Goal: Information Seeking & Learning: Learn about a topic

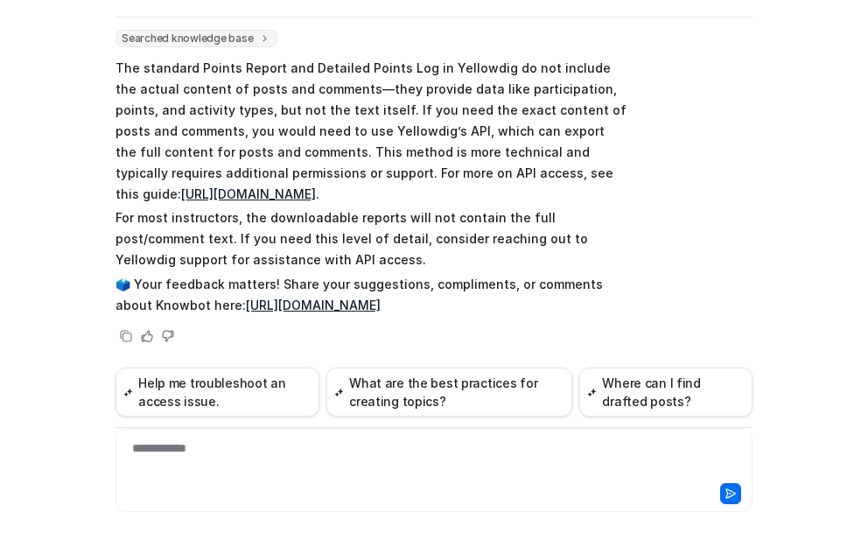
scroll to position [1144, 0]
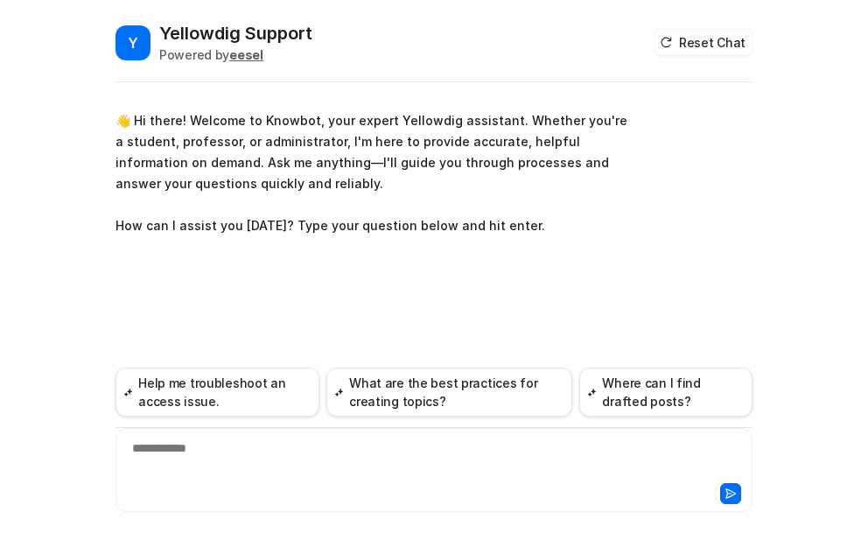
click at [172, 456] on div "**********" at bounding box center [434, 459] width 629 height 40
paste div
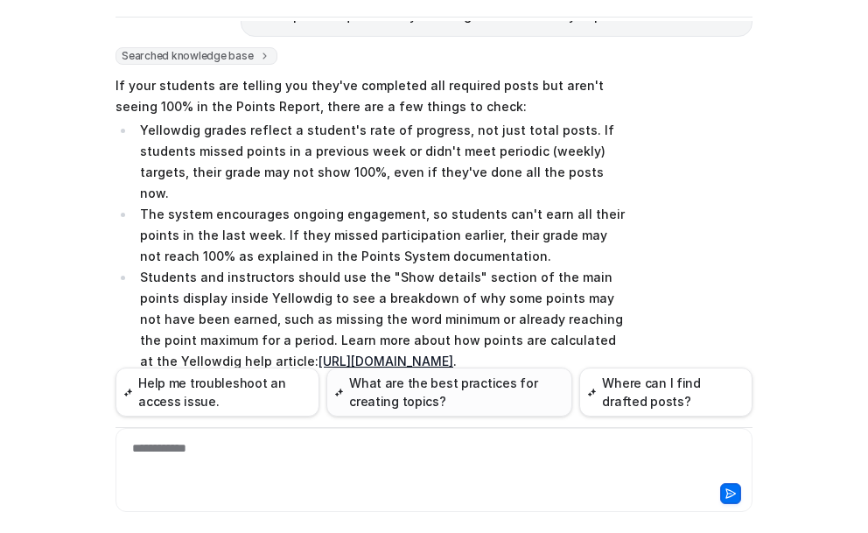
scroll to position [422, 0]
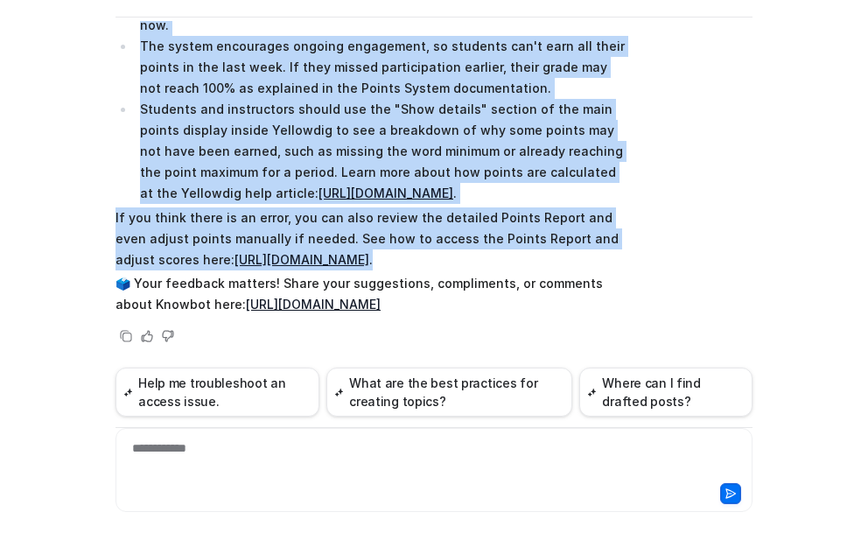
drag, startPoint x: 97, startPoint y: 135, endPoint x: 483, endPoint y: 257, distance: 404.8
click at [483, 257] on div "Y Yellowdig Support Powered by eesel Reset Chat 👋 Hi there! Welcome to Knowbot,…" at bounding box center [434, 212] width 665 height 512
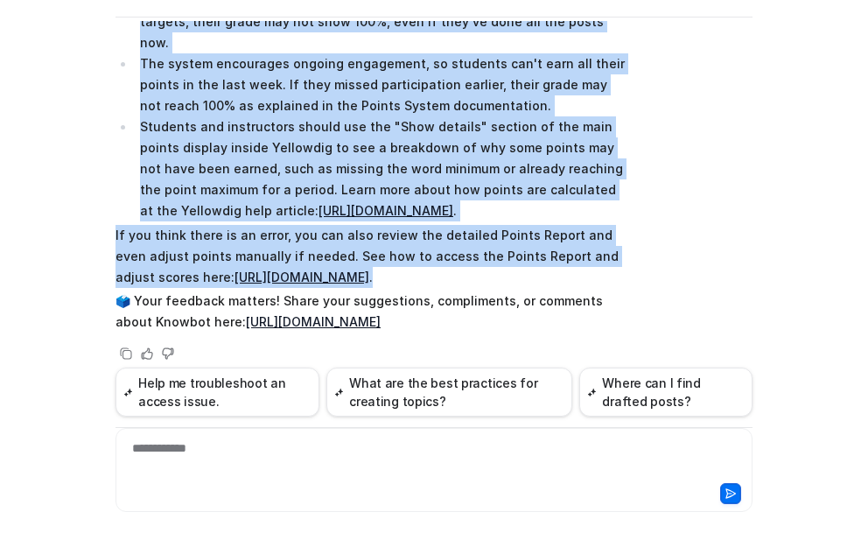
scroll to position [334, 0]
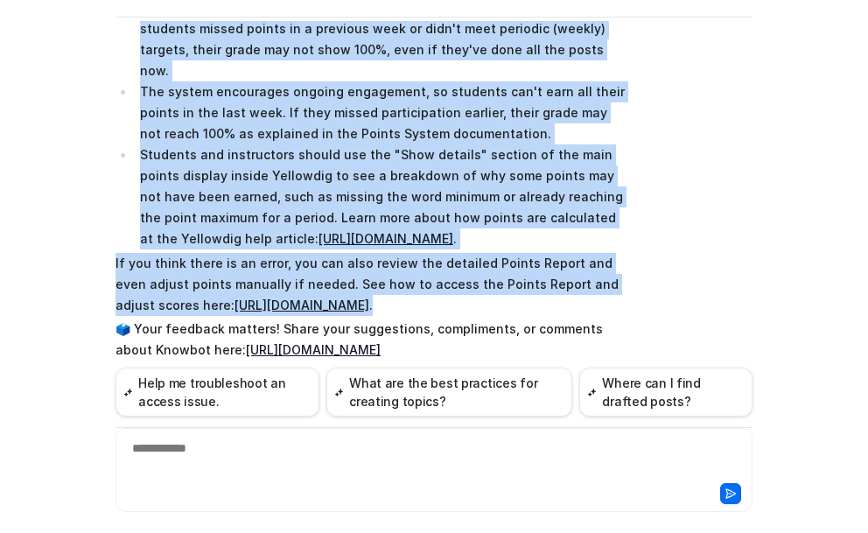
click at [692, 197] on div "Searched knowledge base search_queries : [ "Points Report accuracy", "students …" at bounding box center [434, 158] width 637 height 467
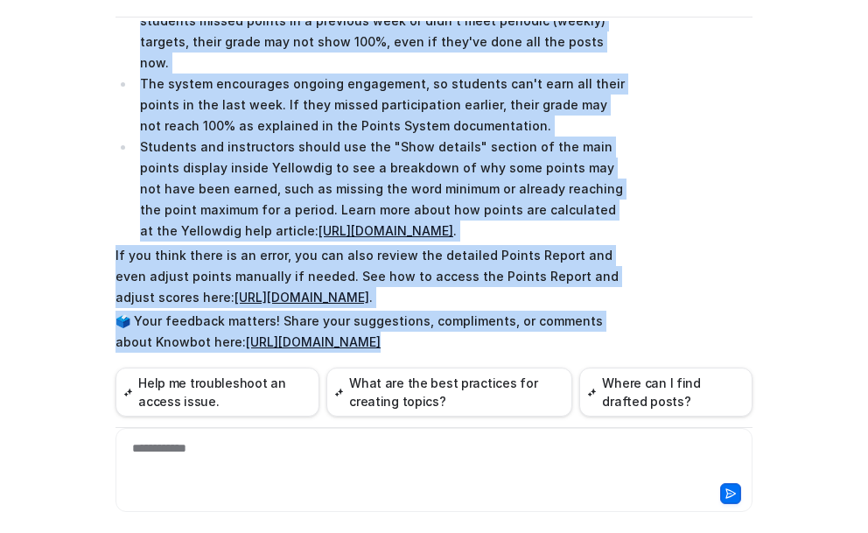
scroll to position [422, 0]
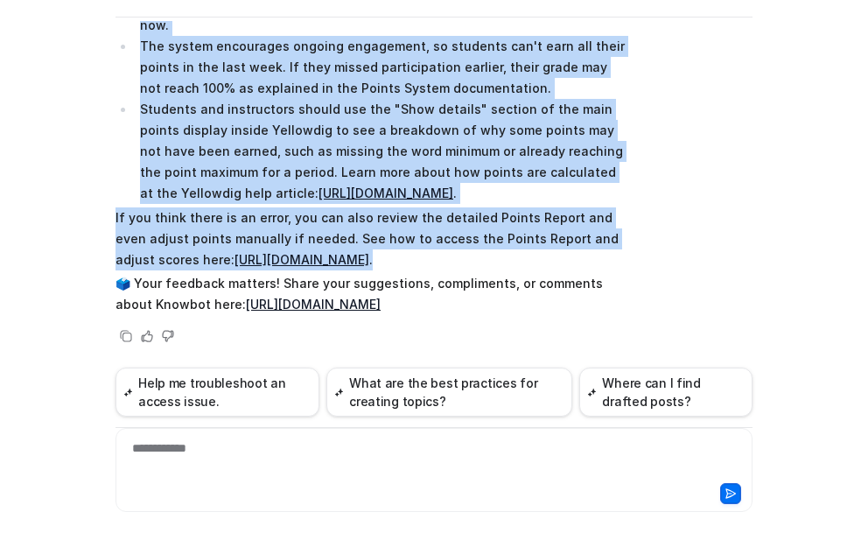
drag, startPoint x: 109, startPoint y: 137, endPoint x: 530, endPoint y: 254, distance: 436.0
click at [530, 254] on span "If your students are telling you they've completed all required posts but aren'…" at bounding box center [372, 111] width 512 height 415
copy span "If your students are telling you they've completed all required posts but aren'…"
click at [103, 129] on div "Y Yellowdig Support Powered by eesel Reset Chat 👋 Hi there! Welcome to Knowbot,…" at bounding box center [434, 212] width 665 height 512
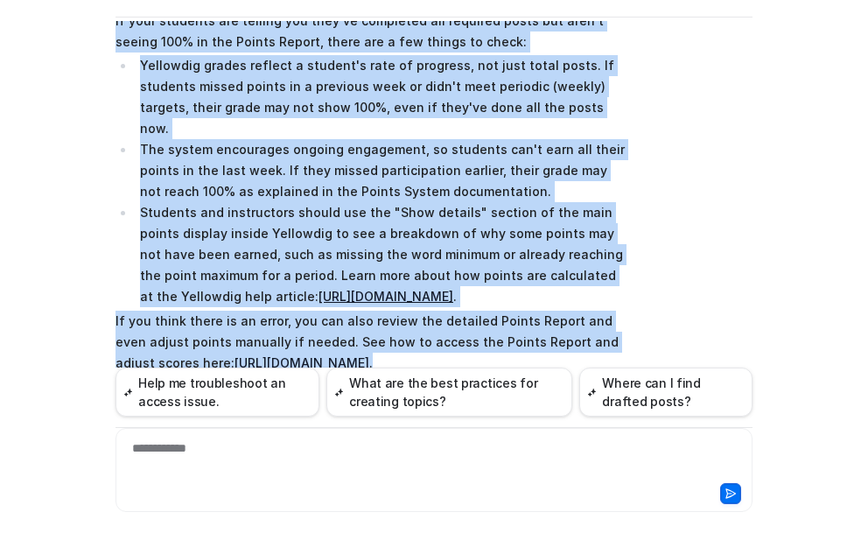
scroll to position [212, 0]
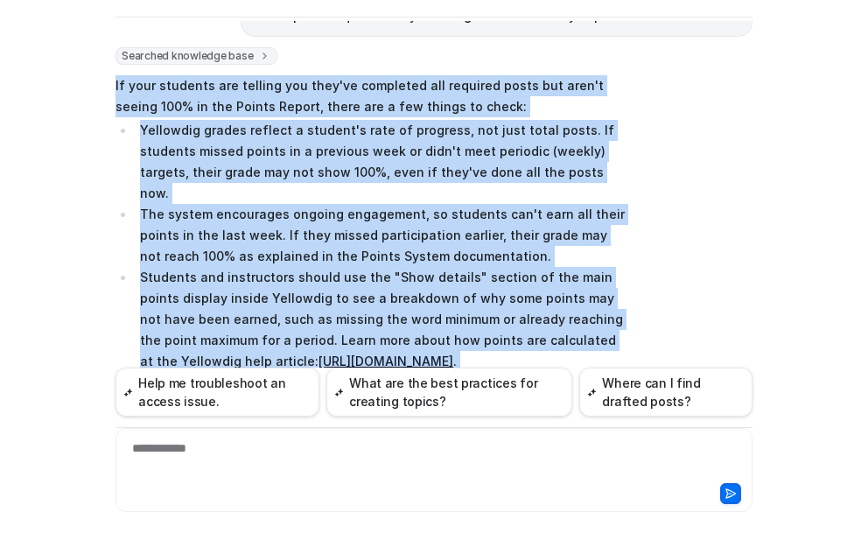
drag, startPoint x: 237, startPoint y: 262, endPoint x: 136, endPoint y: 88, distance: 201.6
click at [116, 83] on span "If your students are telling you they've completed all required posts but aren'…" at bounding box center [372, 279] width 512 height 415
copy span "If your students are telling you they've completed all required posts but aren'…"
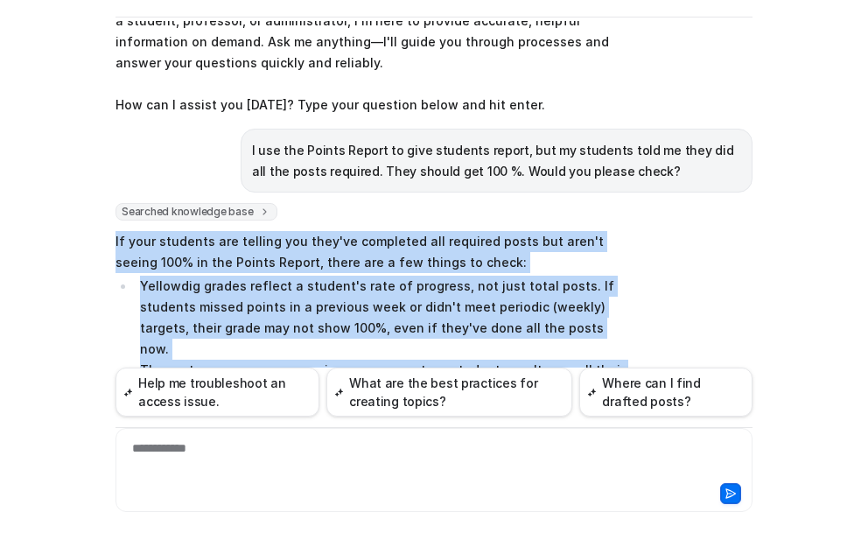
scroll to position [37, 0]
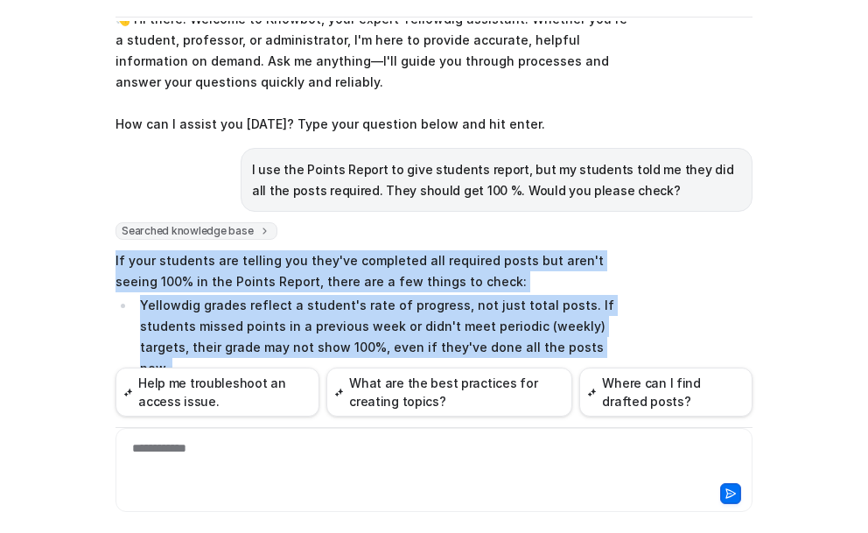
click at [677, 251] on div "Searched knowledge base search_queries : [ "Points Report accuracy", "students …" at bounding box center [434, 455] width 637 height 467
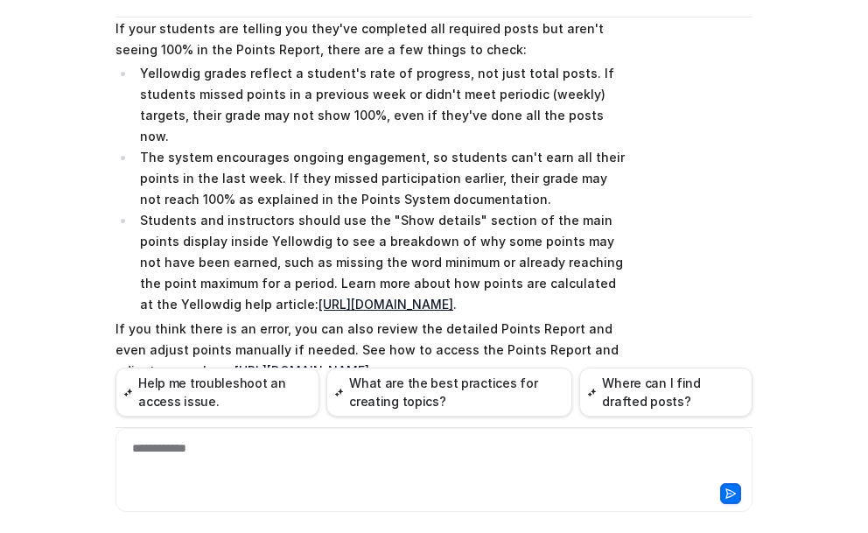
scroll to position [299, 0]
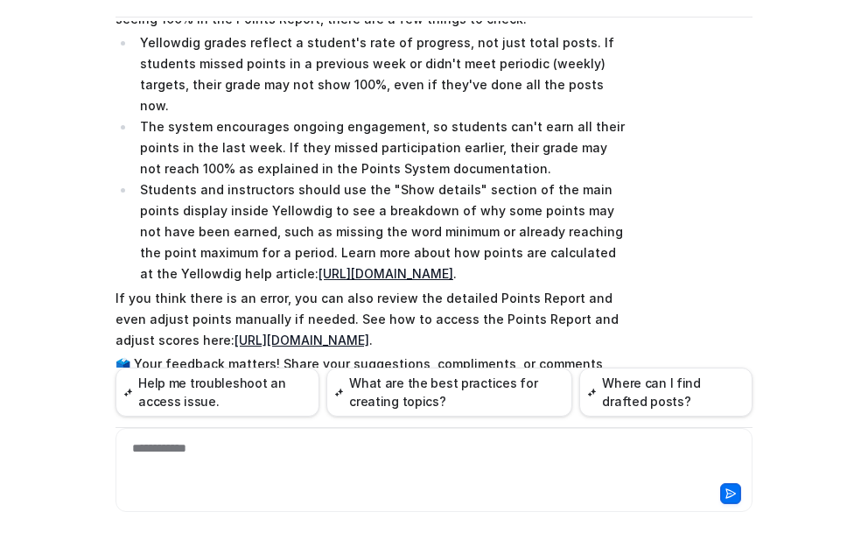
click at [368, 266] on link "[URL][DOMAIN_NAME]" at bounding box center [386, 273] width 135 height 15
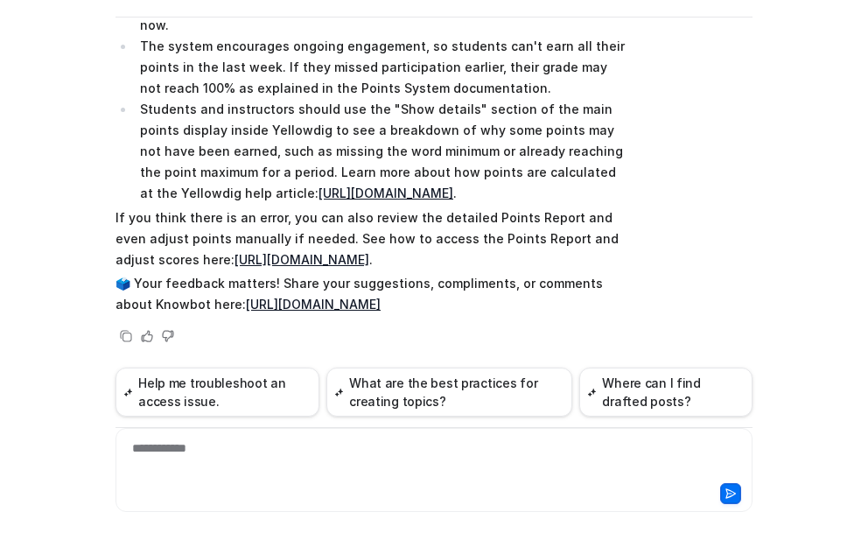
scroll to position [422, 0]
click at [358, 252] on link "[URL][DOMAIN_NAME]" at bounding box center [302, 259] width 135 height 15
